Goal: Find specific page/section: Find specific page/section

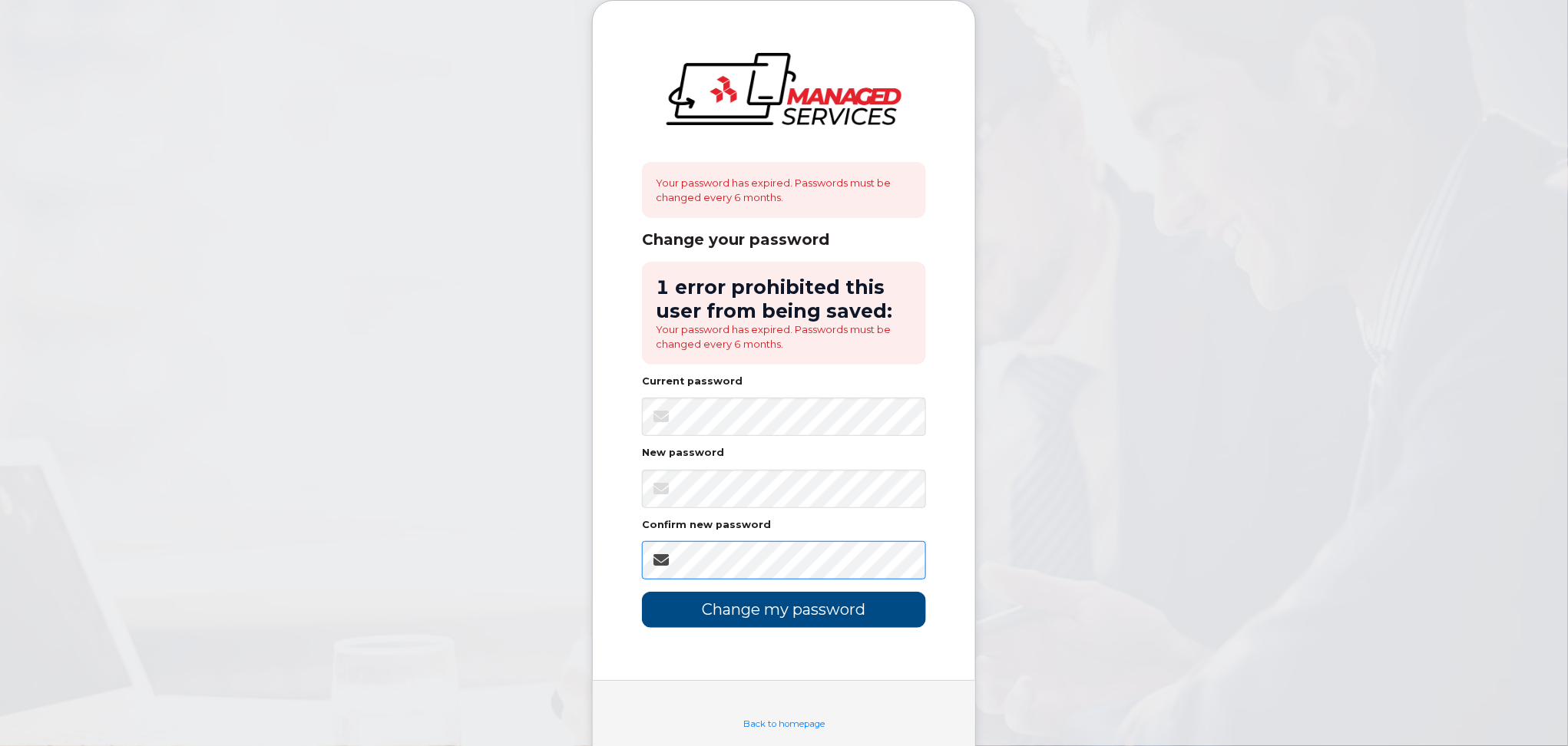
click at [642, 592] on input "Change my password" at bounding box center [784, 610] width 284 height 36
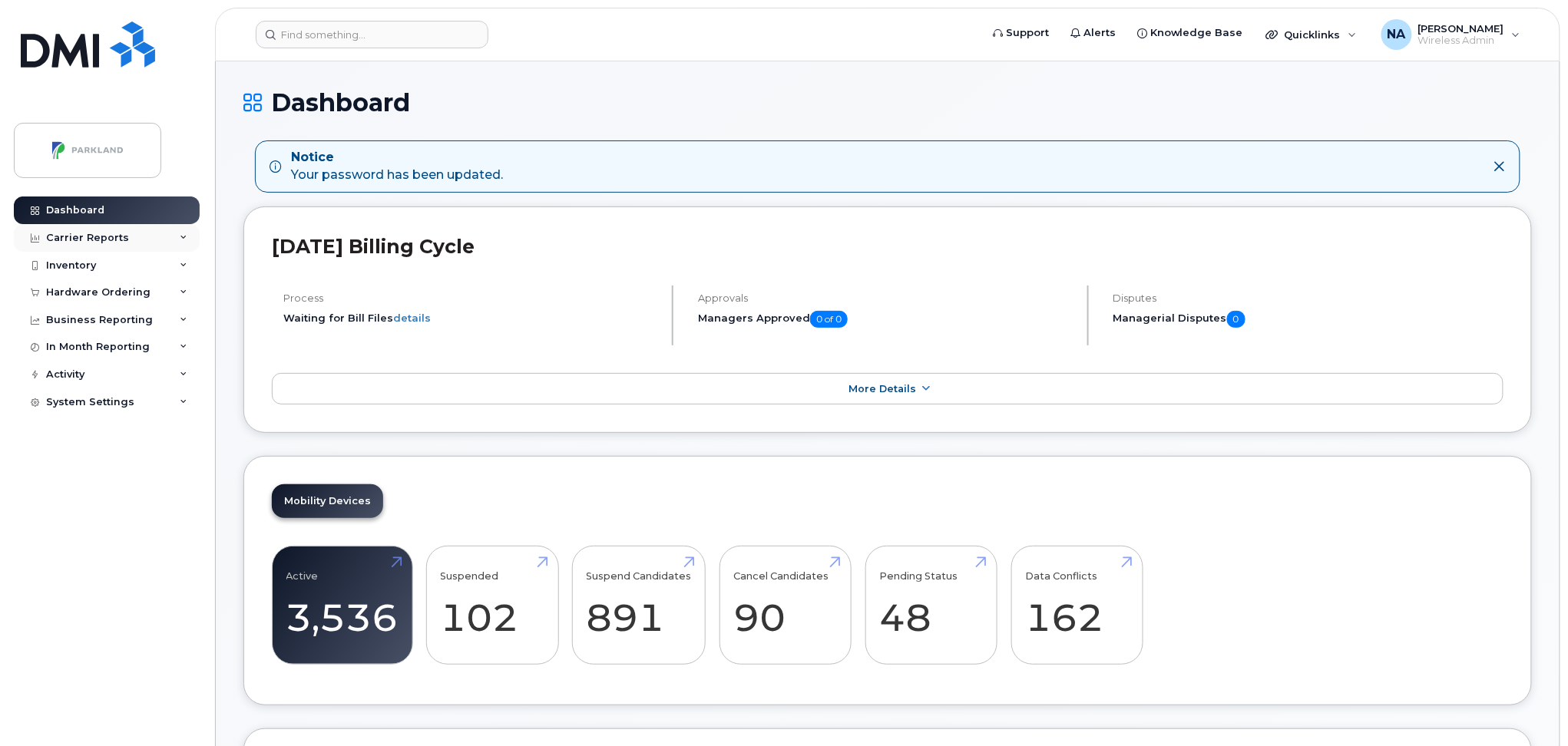
click at [89, 239] on div "Carrier Reports" at bounding box center [88, 238] width 83 height 12
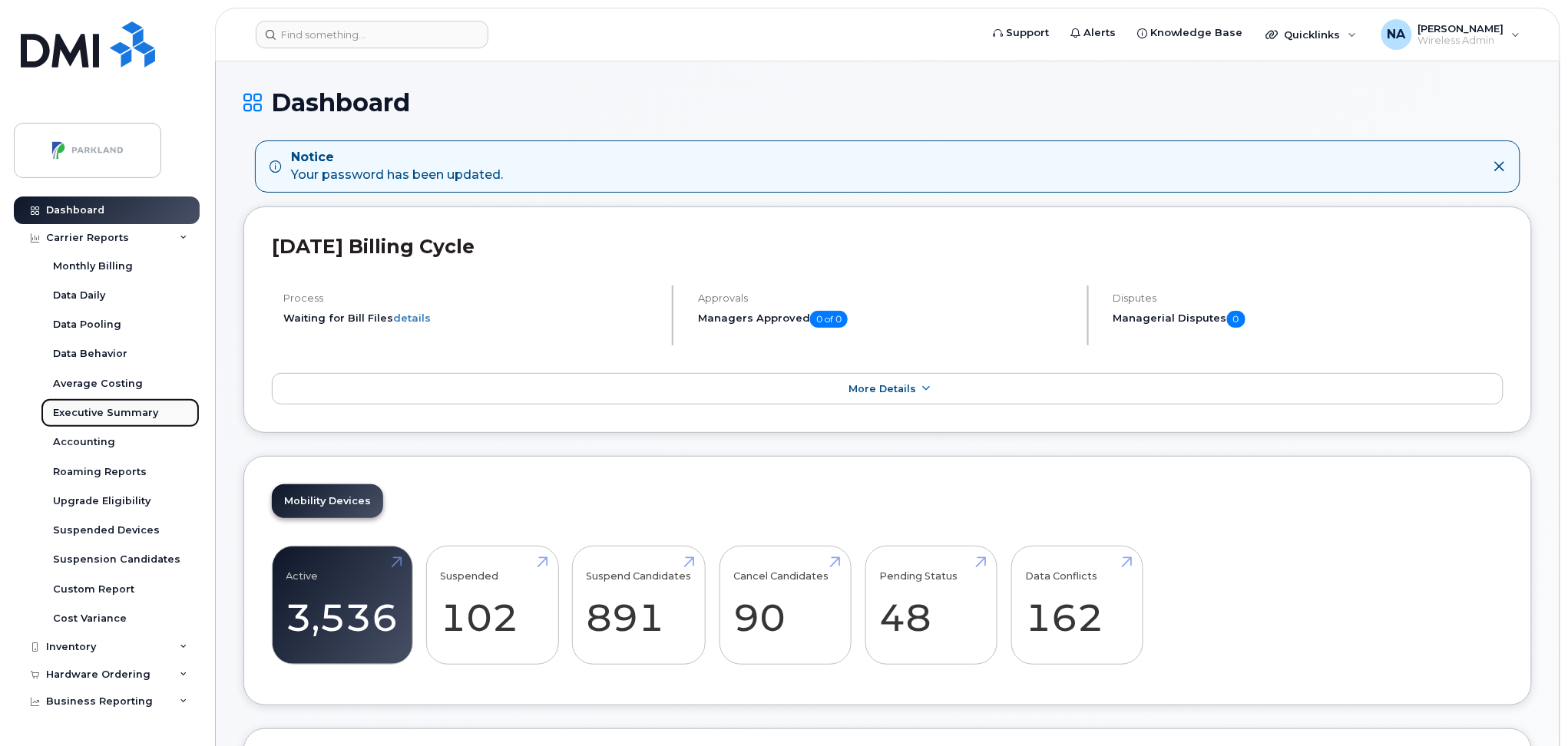
click at [86, 418] on div "Executive Summary" at bounding box center [106, 413] width 105 height 14
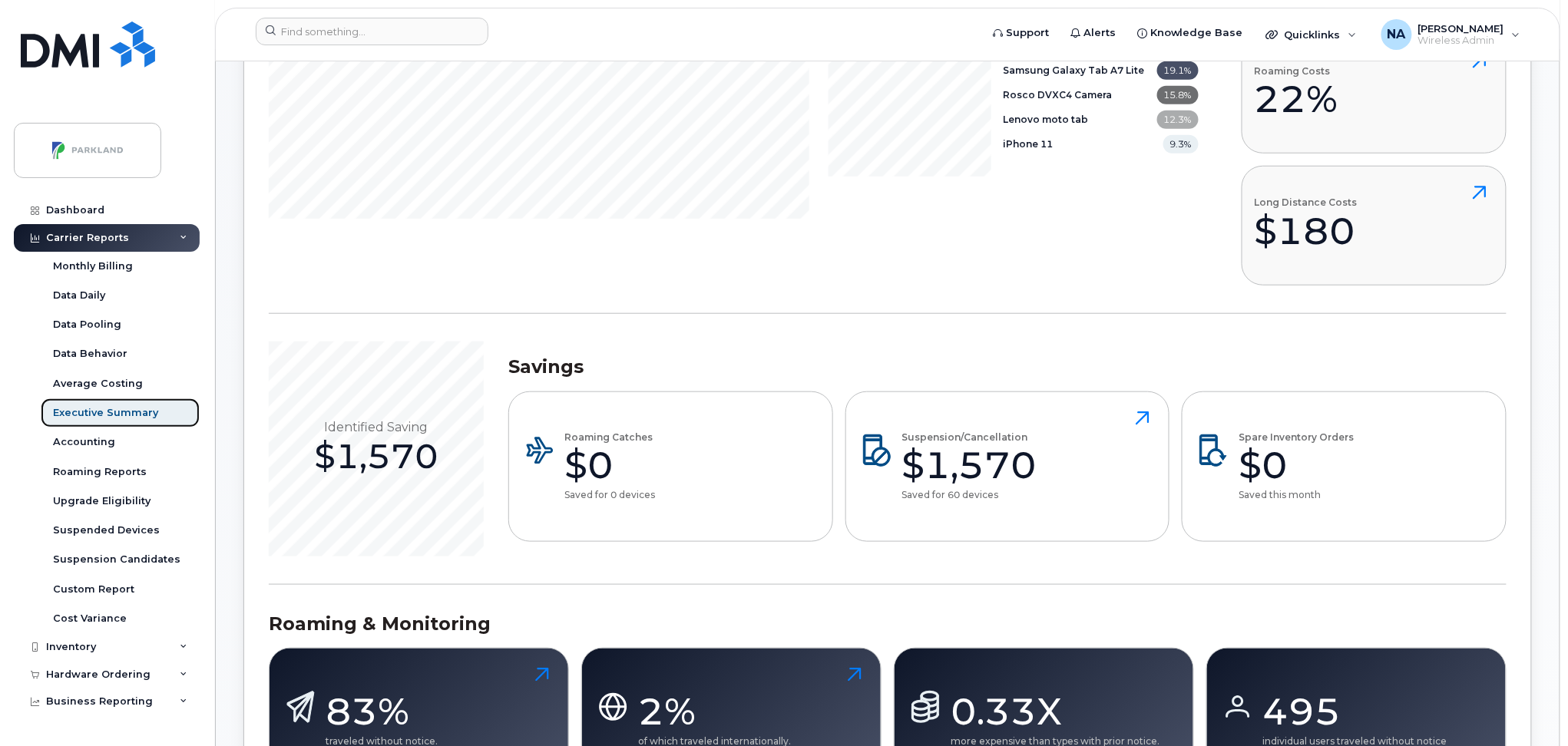
scroll to position [511, 0]
